Goal: Transaction & Acquisition: Purchase product/service

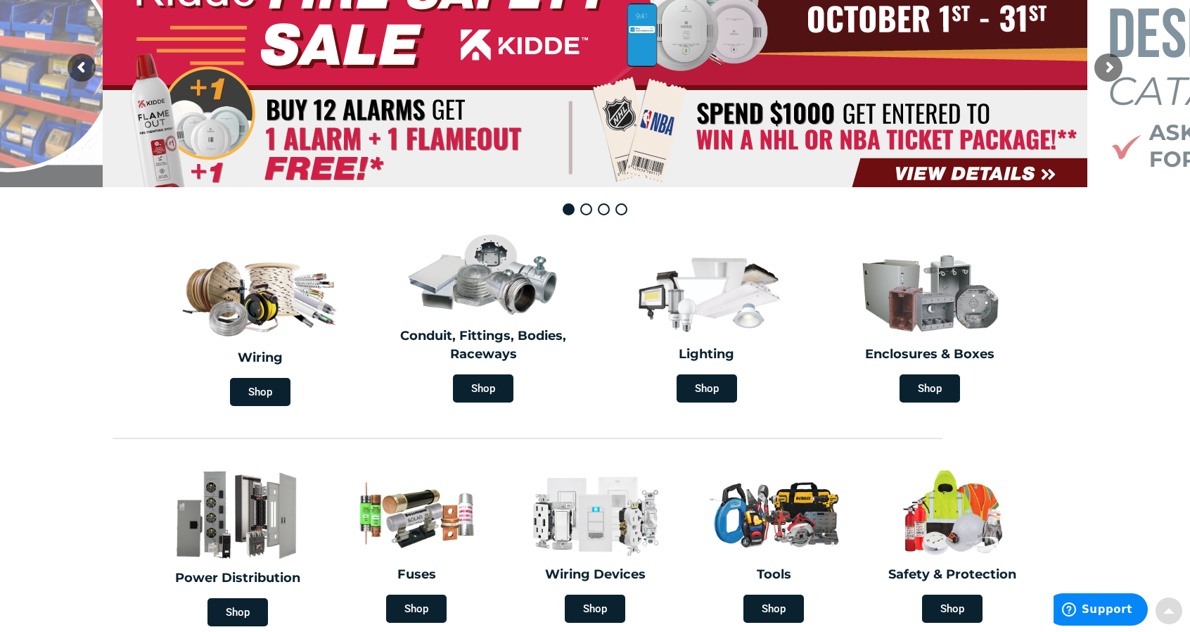
scroll to position [282, 0]
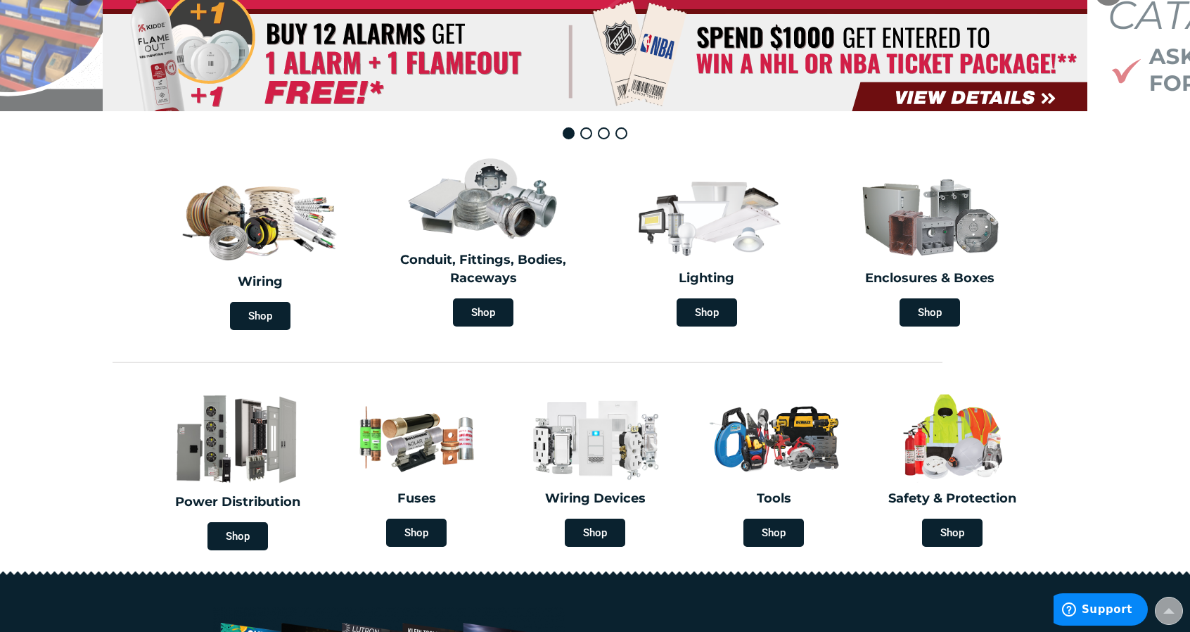
click at [255, 320] on span "Shop" at bounding box center [260, 316] width 60 height 28
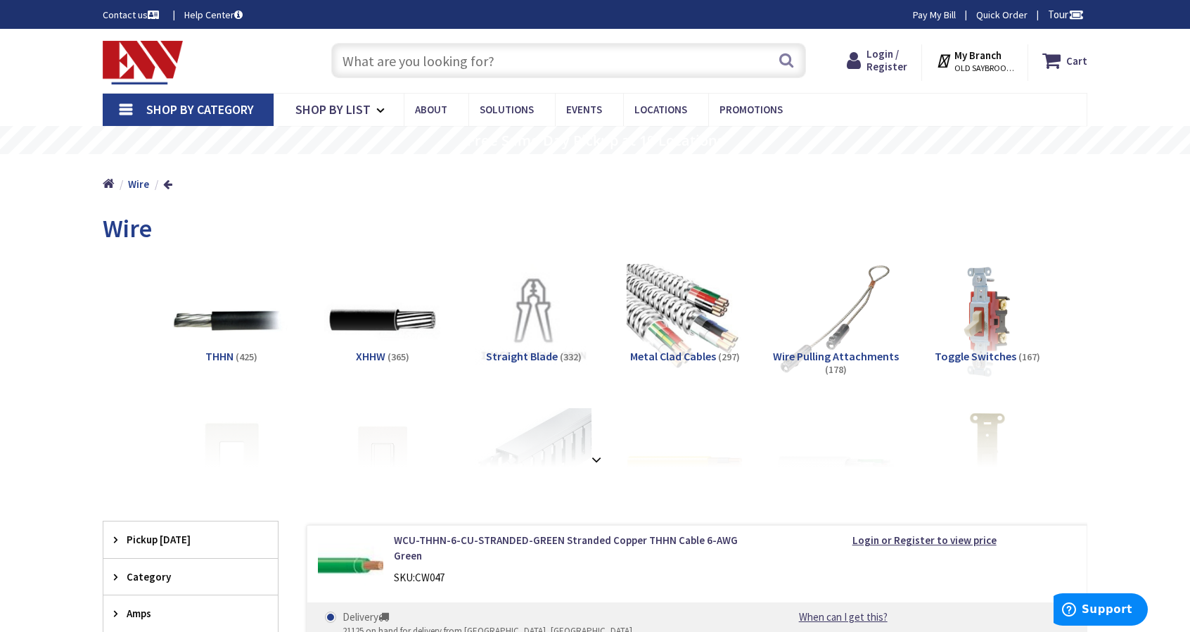
click at [649, 62] on input "text" at bounding box center [568, 60] width 475 height 35
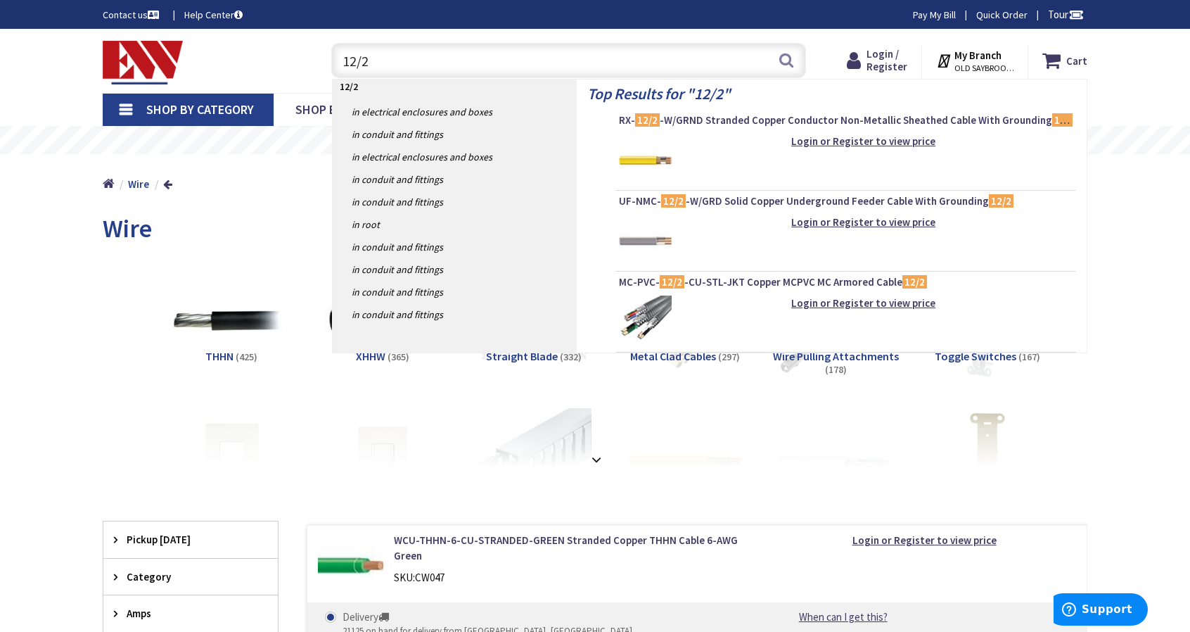
type input "12/2"
click at [865, 122] on span "RX- 12/2 -W/GRND Stranded Copper Conductor Non-Metallic Sheathed Cable With Gro…" at bounding box center [846, 120] width 454 height 14
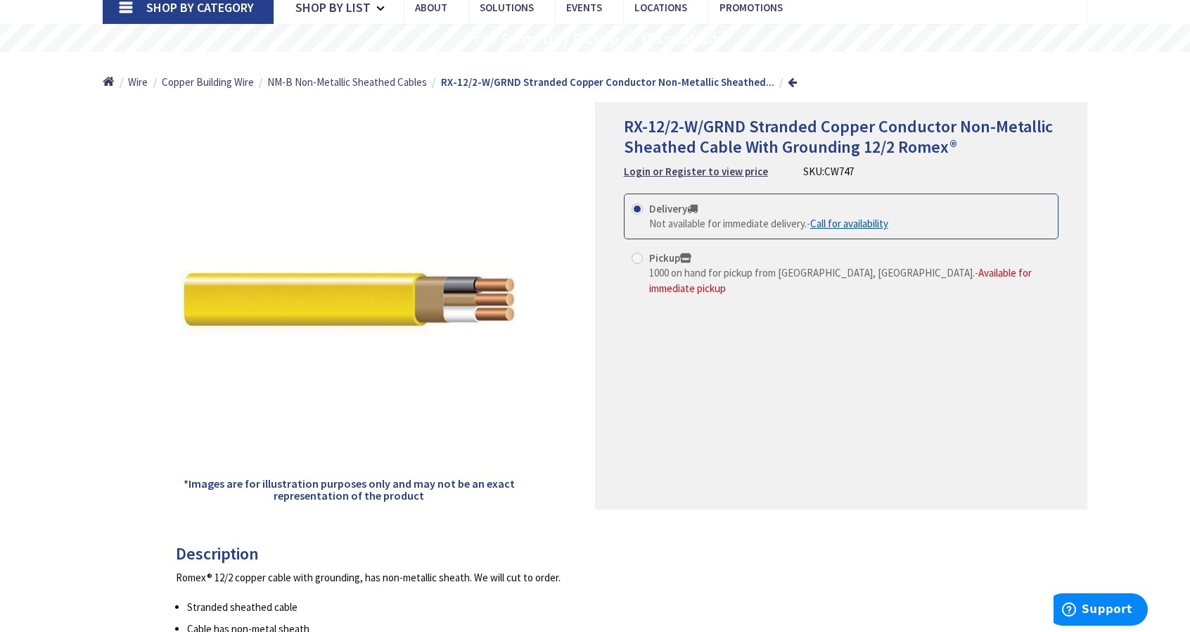
scroll to position [110, 0]
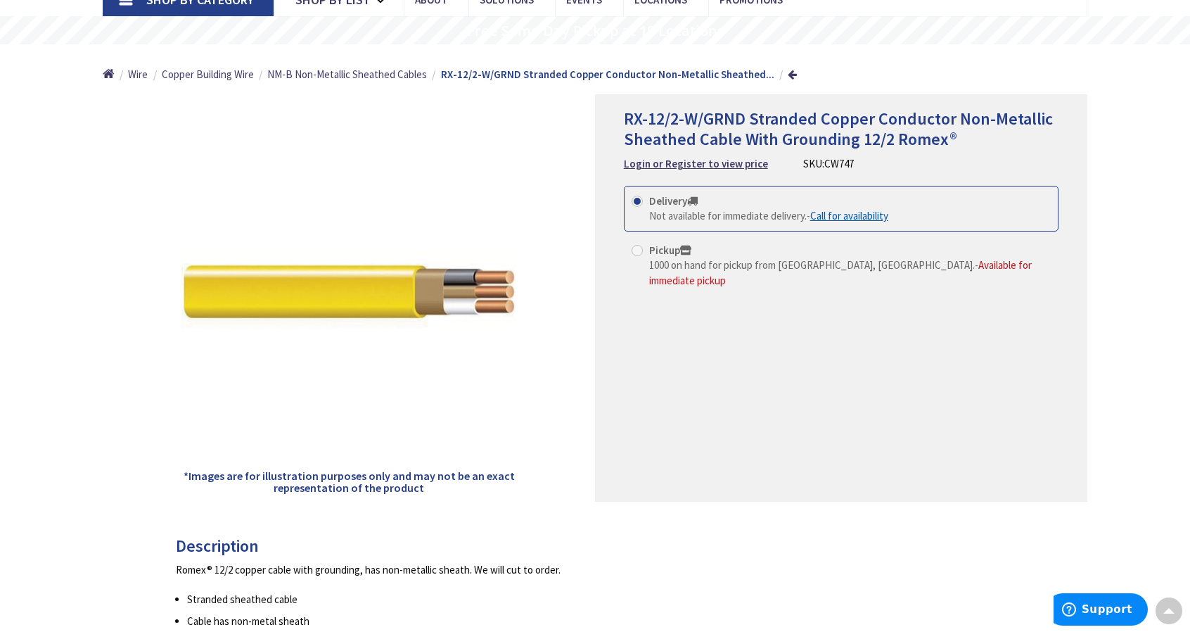
click at [644, 250] on label "Pickup 1000 on hand for pickup from Old Saybrook, CT. - Available for immediate…" at bounding box center [841, 265] width 419 height 45
click at [644, 250] on input "Pickup 1000 on hand for pickup from Old Saybrook, CT. - Available for immediate…" at bounding box center [639, 249] width 9 height 9
radio input "true"
click at [722, 160] on strong "Login or Register to view price" at bounding box center [696, 163] width 144 height 13
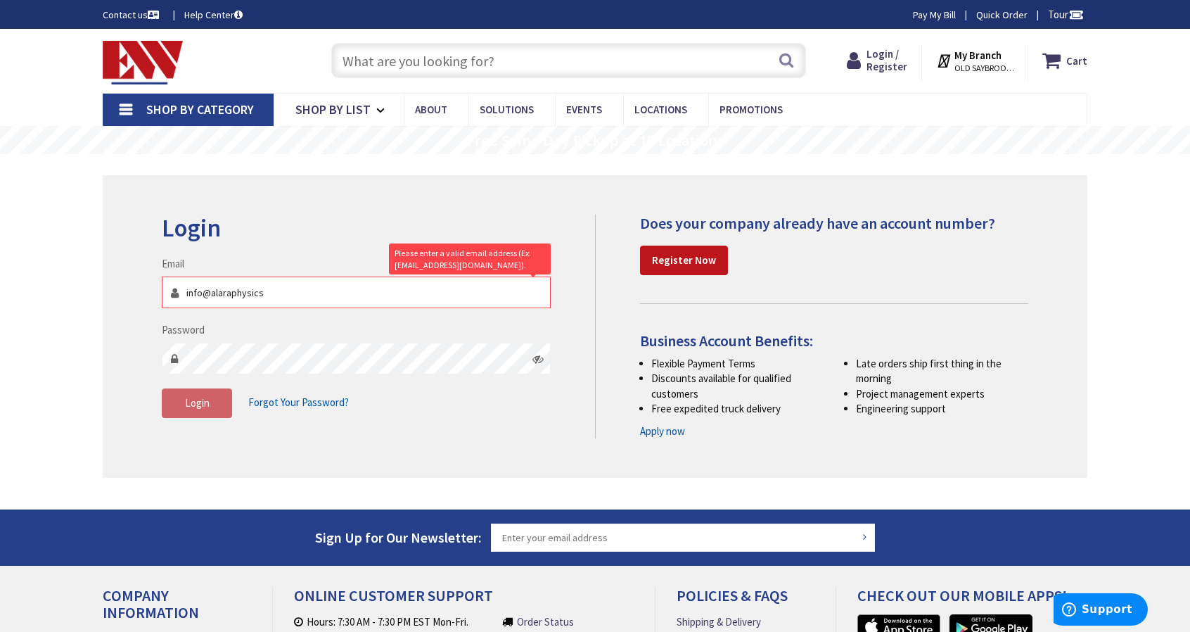
type input "info@alaraphysics"
click at [664, 265] on strong "Register Now" at bounding box center [684, 259] width 64 height 13
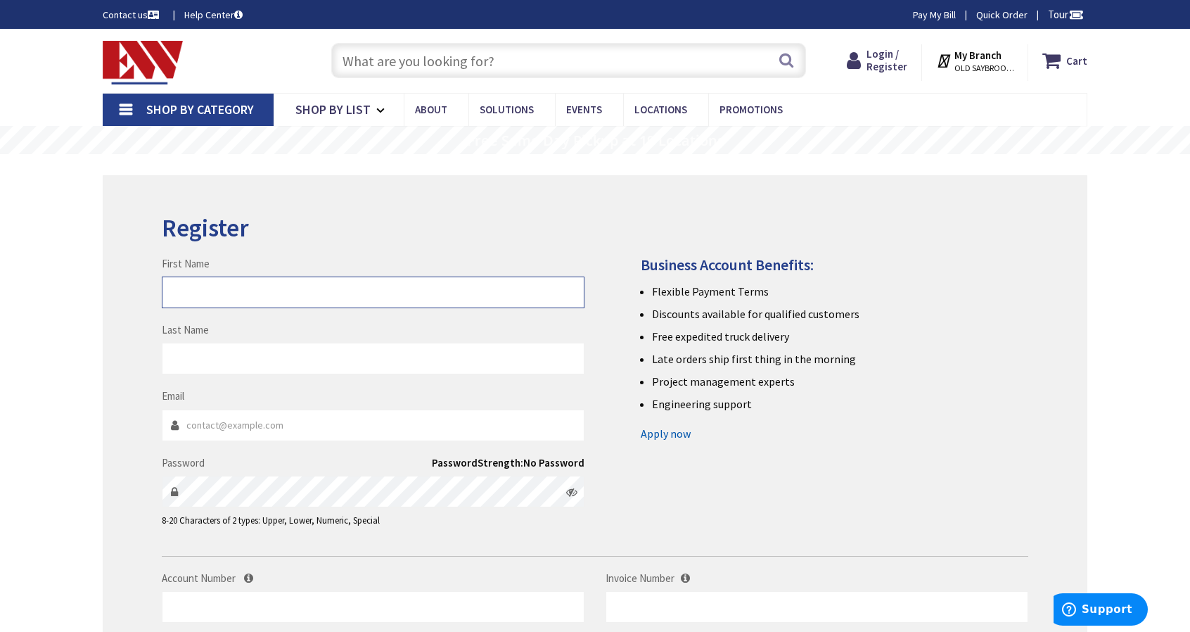
click at [400, 294] on input "First Name" at bounding box center [373, 292] width 423 height 32
type input "Jason"
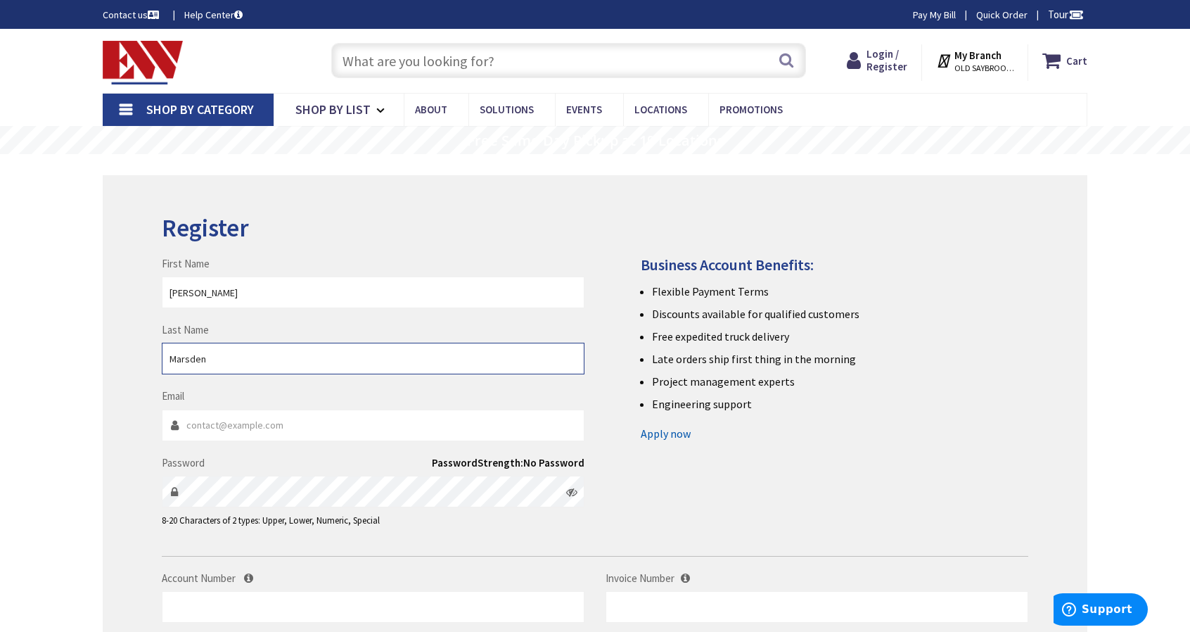
type input "Marsden"
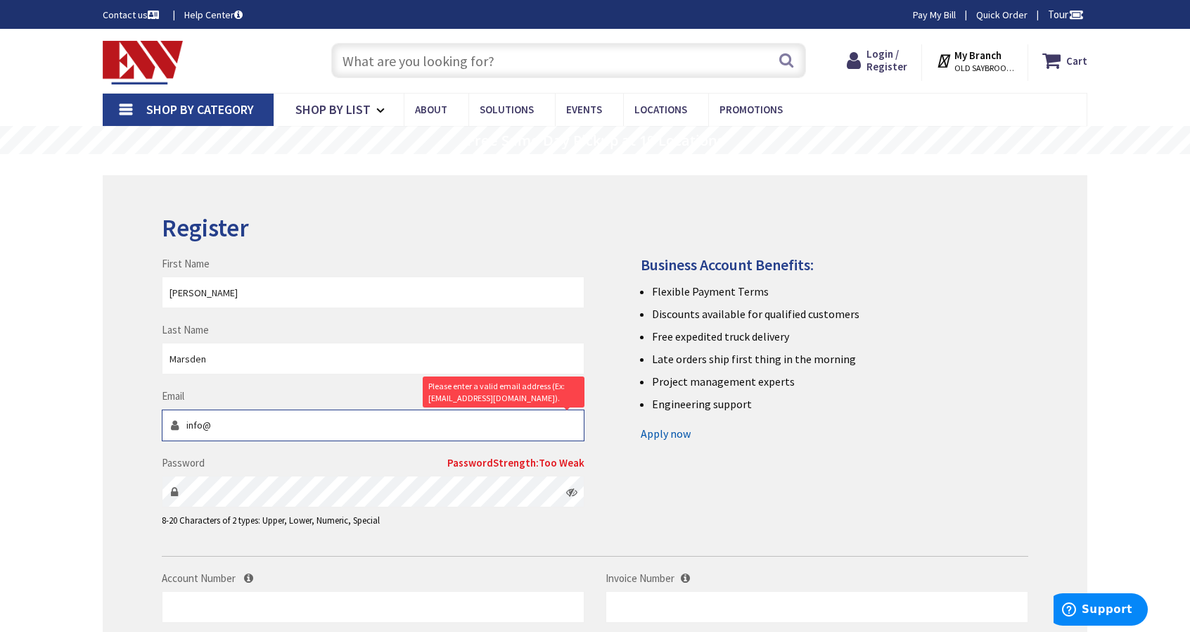
type input "INFO@ALARAPHYSICS.COM"
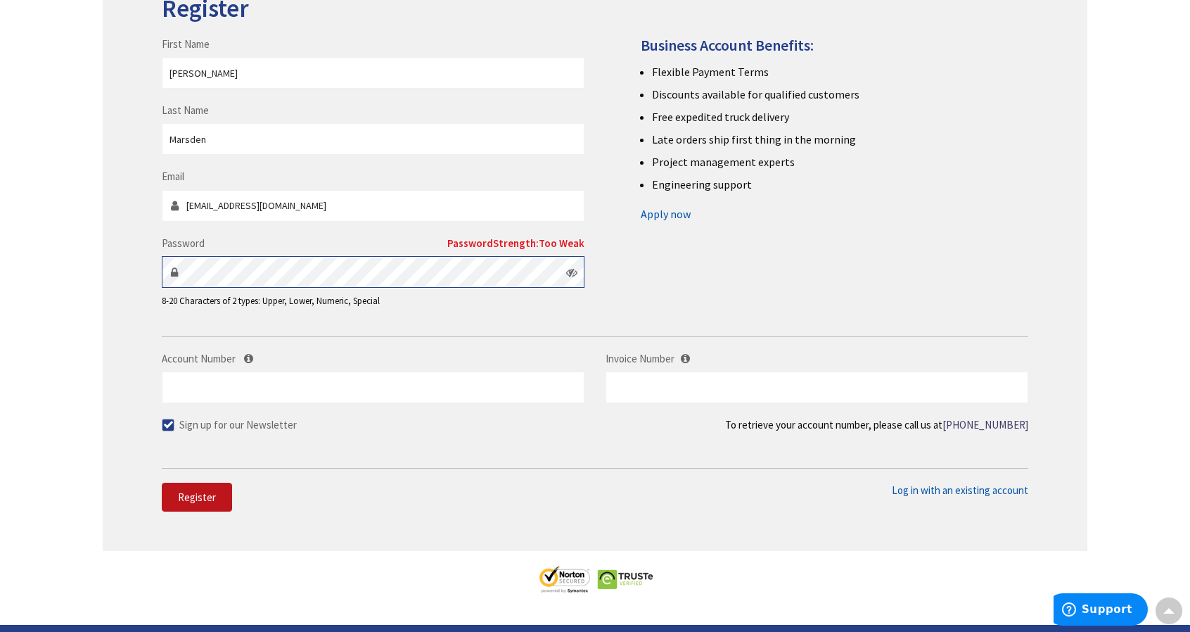
scroll to position [225, 0]
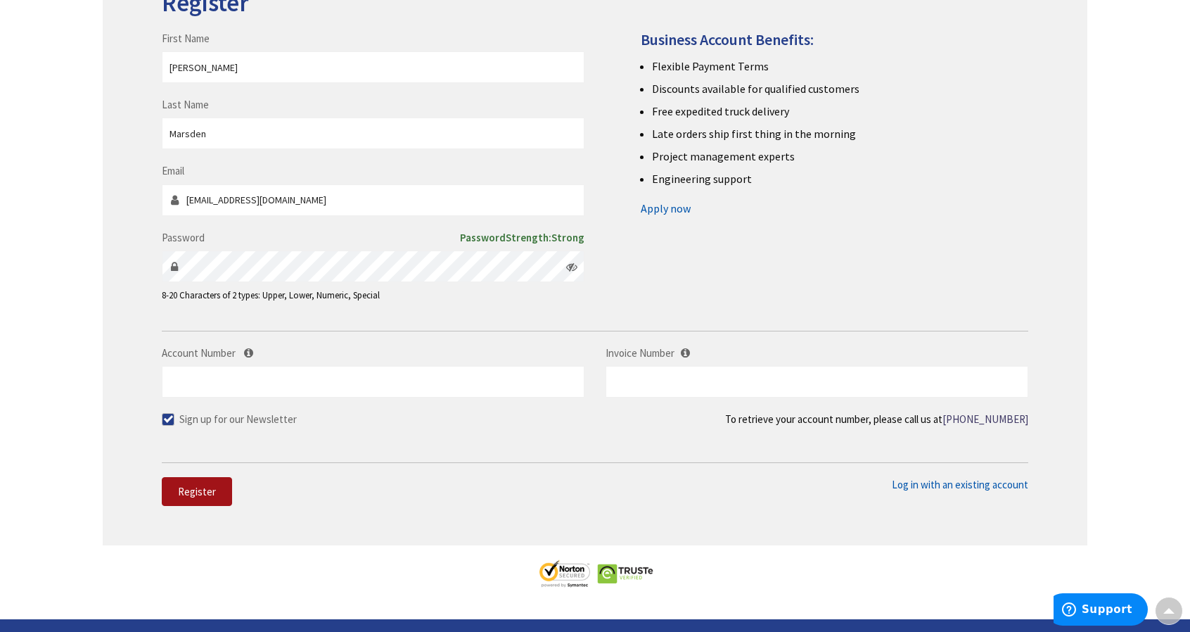
click at [191, 487] on span "Register" at bounding box center [197, 491] width 38 height 13
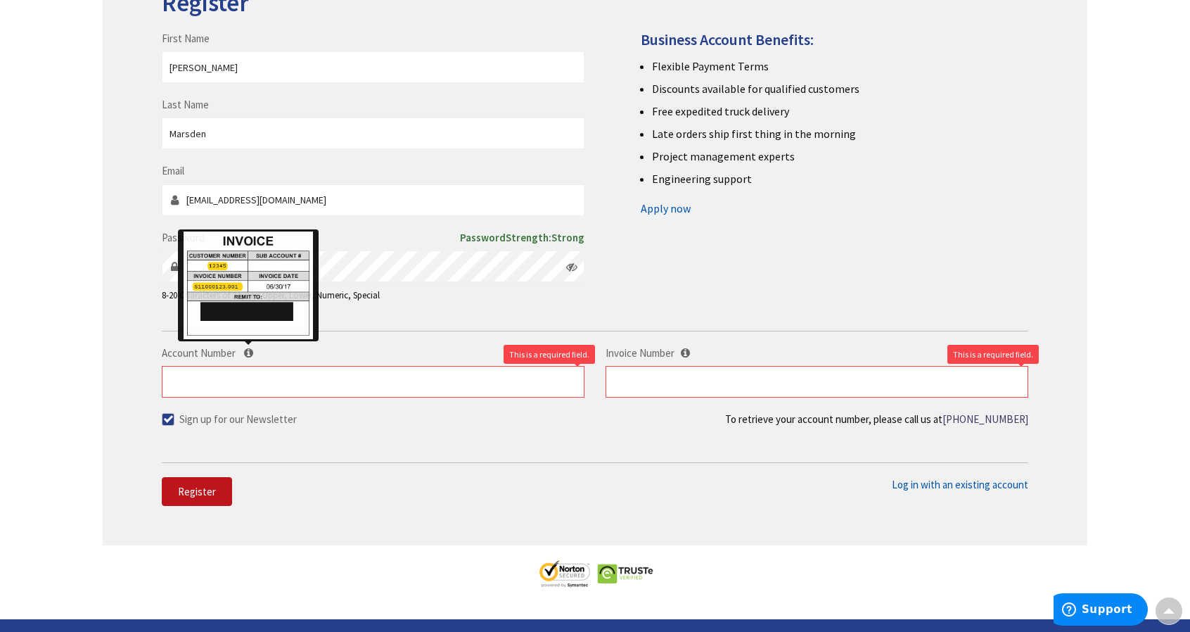
click at [246, 355] on icon at bounding box center [248, 352] width 9 height 11
click at [246, 366] on input "Account Number" at bounding box center [373, 382] width 423 height 32
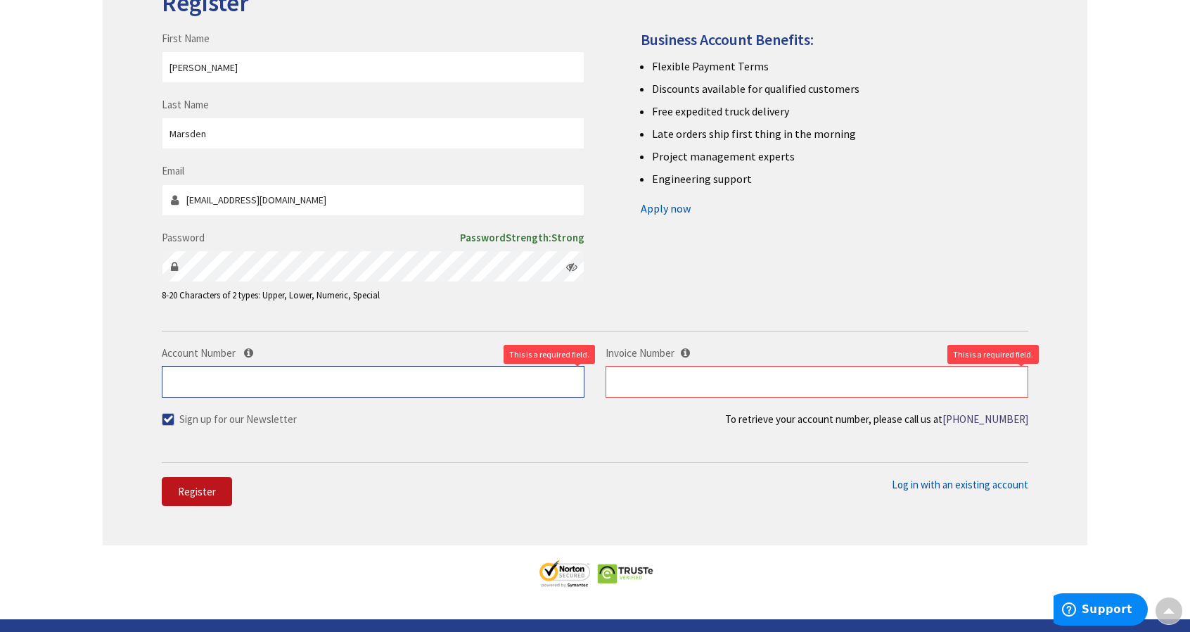
click at [281, 395] on input "Account Number" at bounding box center [373, 382] width 423 height 32
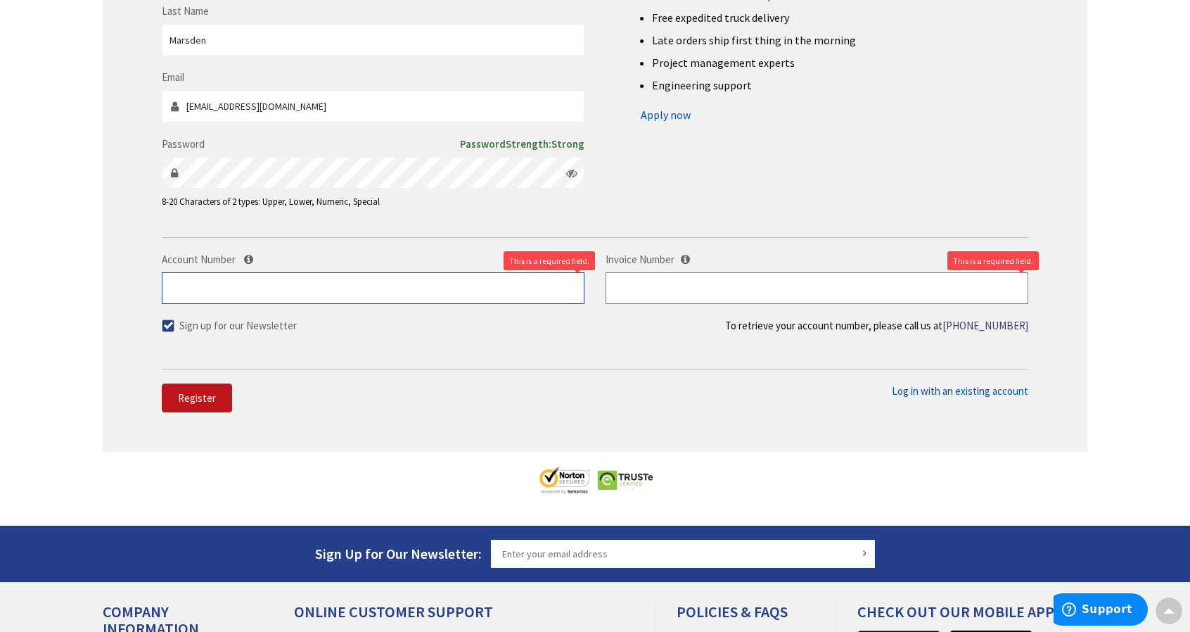
scroll to position [0, 0]
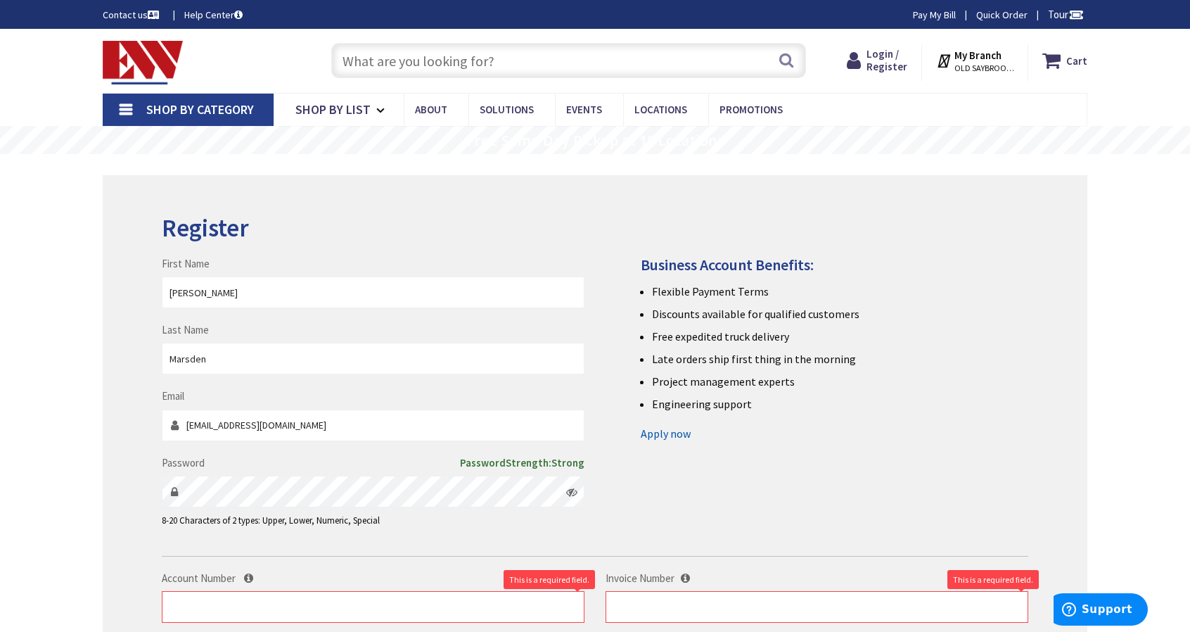
click at [136, 71] on img at bounding box center [143, 63] width 80 height 44
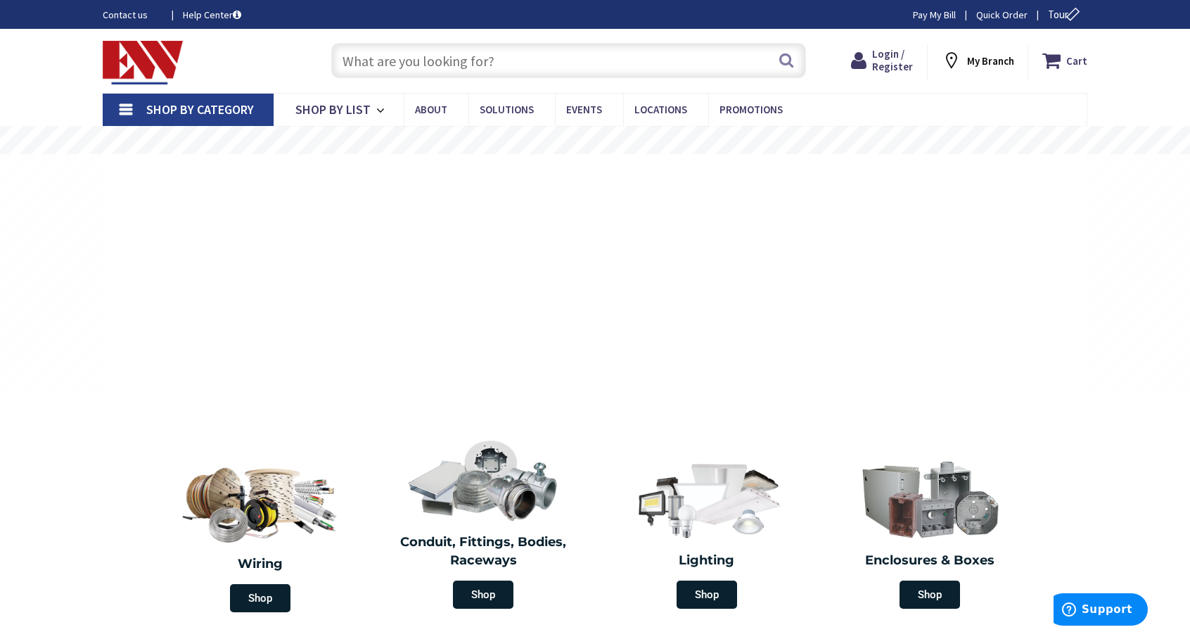
click at [391, 54] on input "text" at bounding box center [568, 60] width 475 height 35
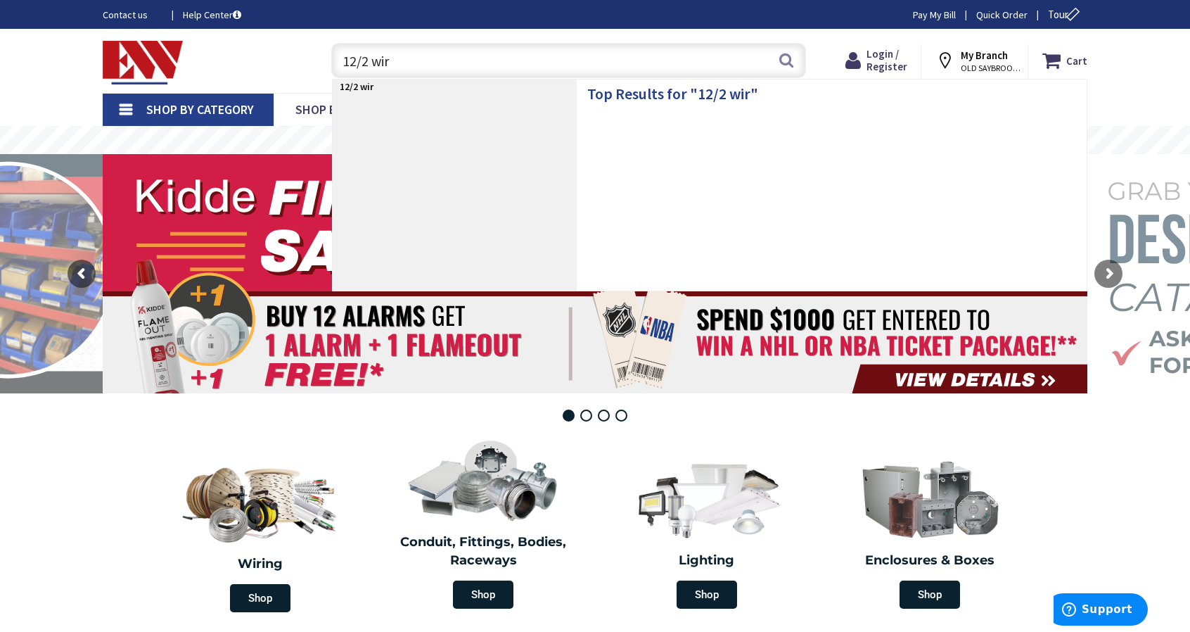
type input "12/2 wire"
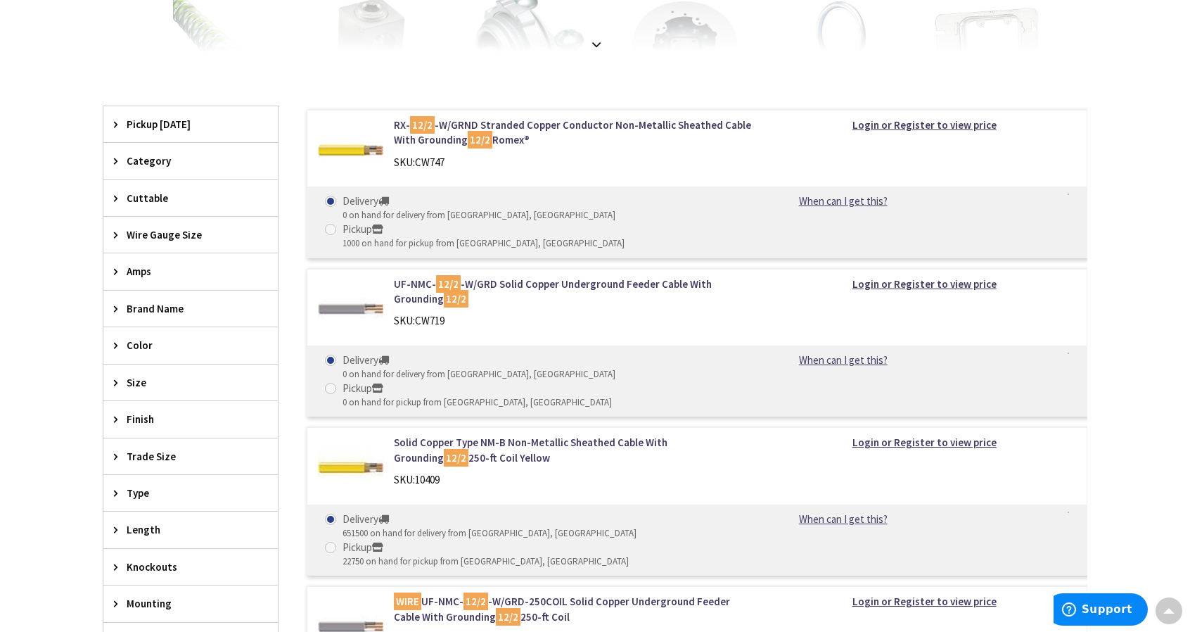
scroll to position [394, 0]
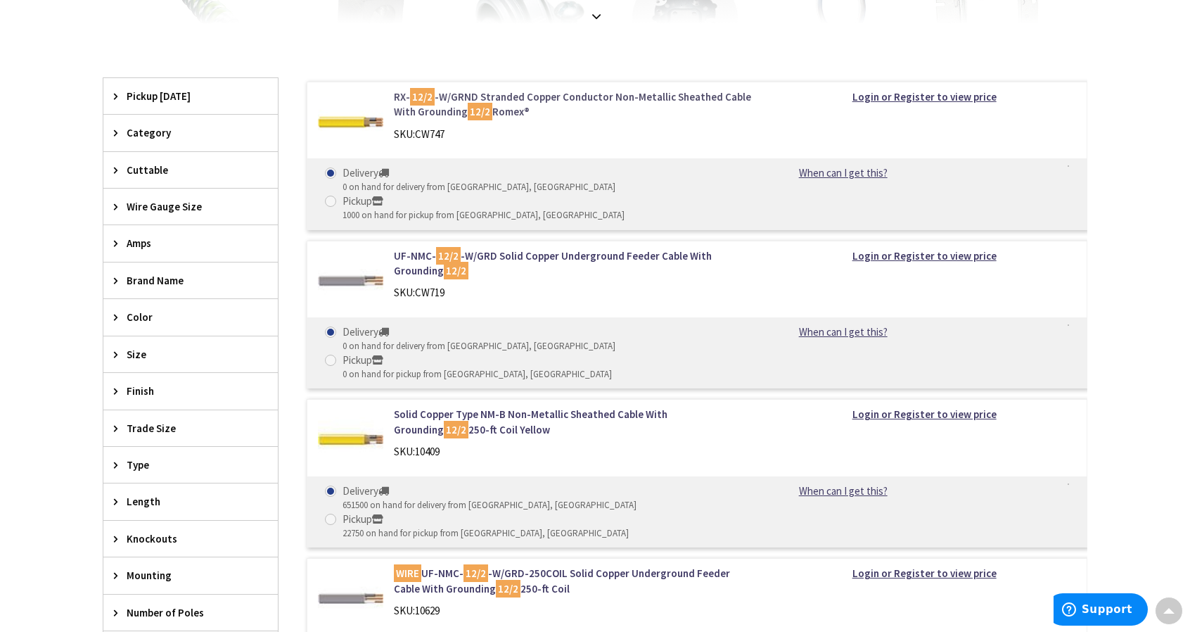
click at [446, 105] on link "RX- 12/2 -W/GRND Stranded Copper Conductor Non-Metallic Sheathed Cable With Gro…" at bounding box center [573, 104] width 358 height 30
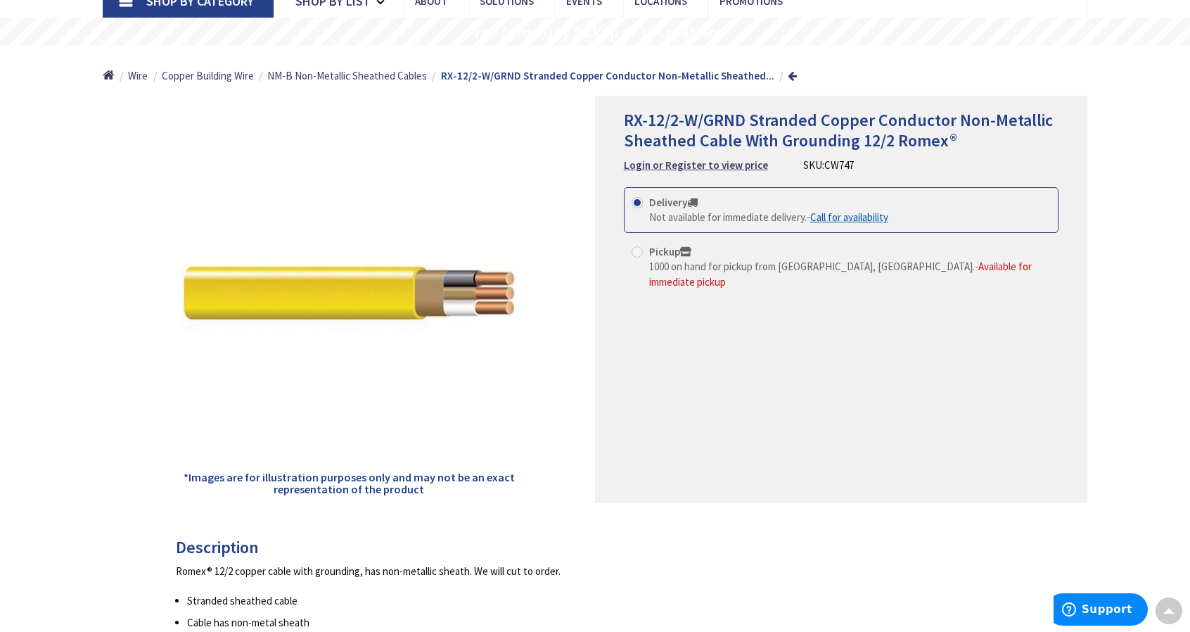
scroll to position [57, 0]
